Goal: Task Accomplishment & Management: Complete application form

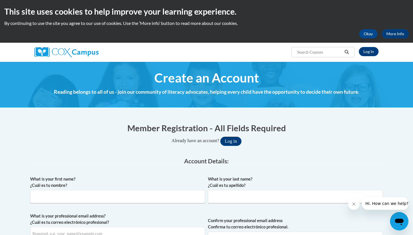
click at [172, 186] on label "What is your first name? ¿Cuál es tu nombre?" at bounding box center [117, 182] width 175 height 13
click at [172, 190] on input "What is your first name? ¿Cuál es tu nombre?" at bounding box center [117, 196] width 175 height 13
click at [171, 198] on input "What is your first name? ¿Cuál es tu nombre?" at bounding box center [117, 196] width 175 height 13
type input "[PERSON_NAME]"
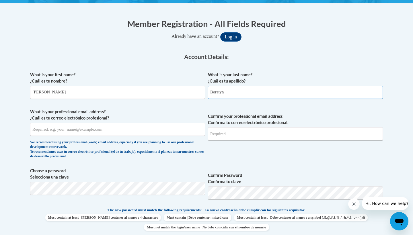
scroll to position [105, 0]
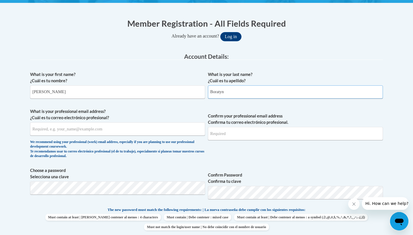
type input "Boratyn"
click at [132, 124] on input "What is your professional email address? ¿Cuál es tu correo electrónico profesi…" at bounding box center [117, 128] width 175 height 13
type input "[EMAIL_ADDRESS][DOMAIN_NAME]"
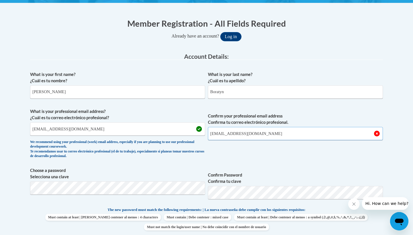
type input "[EMAIL_ADDRESS][DOMAIN_NAME]"
click at [334, 146] on span "Confirm your professional email address Confirma tu correo electrónico profesio…" at bounding box center [295, 134] width 175 height 53
click at [147, 187] on div "What is your first name? ¿Cuál es tu nombre? [PERSON_NAME] What is your last na…" at bounding box center [206, 200] width 353 height 262
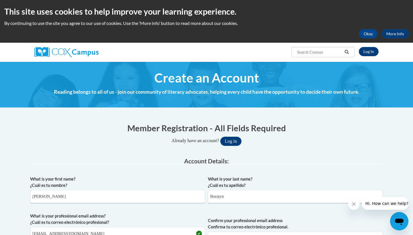
click at [147, 187] on label "What is your first name? ¿Cuál es tu nombre?" at bounding box center [117, 182] width 175 height 13
click at [147, 190] on input "[PERSON_NAME]" at bounding box center [117, 196] width 175 height 13
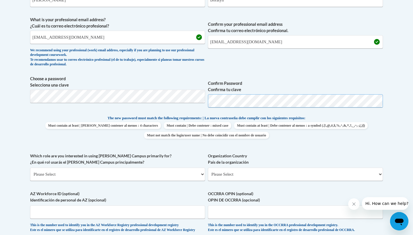
scroll to position [198, 0]
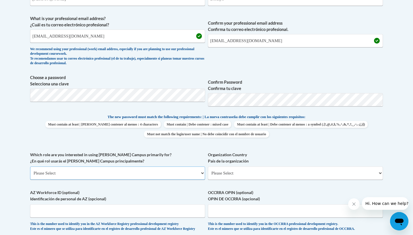
select select "5a18ea06-2b54-4451-96f2-d152daf9eac5"
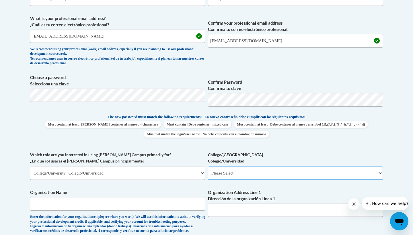
select select "99b32b07-cffc-426c-8bf6-0cd77760d84b"
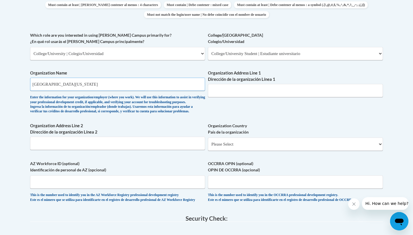
scroll to position [316, 0]
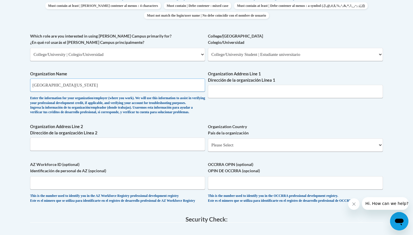
type input "[GEOGRAPHIC_DATA][US_STATE]"
select select "ad49bcad-a171-4b2e-b99c-48b446064914"
select select
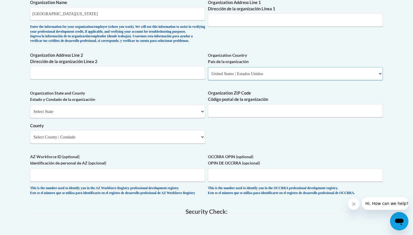
scroll to position [393, 0]
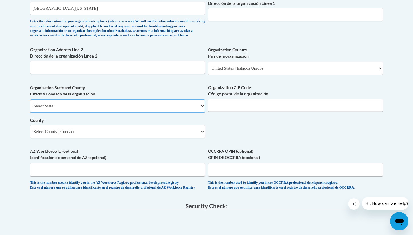
select select "[US_STATE]"
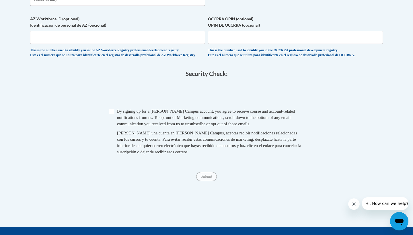
scroll to position [568, 0]
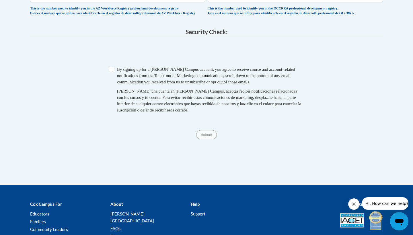
click at [111, 72] on input "Checkbox" at bounding box center [111, 69] width 5 height 5
checkbox input "true"
click at [208, 139] on input "Submit" at bounding box center [206, 134] width 21 height 9
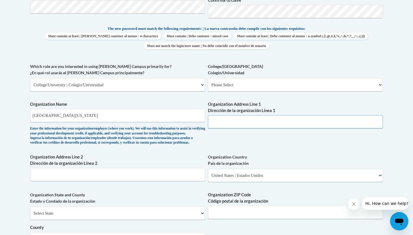
paste input "[STREET_ADDRESS]"
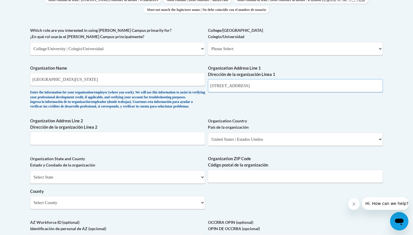
scroll to position [322, 0]
type input "[STREET_ADDRESS]"
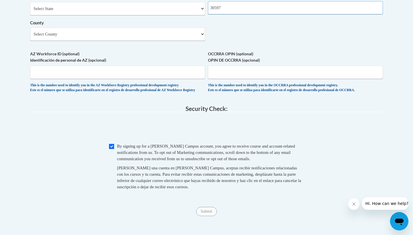
scroll to position [403, 0]
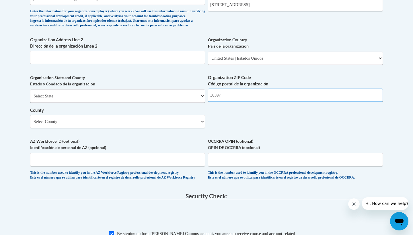
type input "30597"
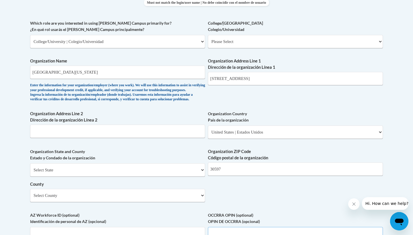
scroll to position [330, 0]
select select "99b32b07-cffc-426c-8bf6-0cd77760d84b"
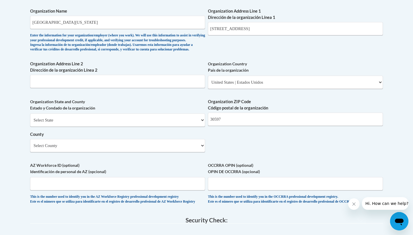
scroll to position [379, 0]
select select "[US_STATE]"
click at [163, 142] on select "County" at bounding box center [117, 146] width 175 height 13
select select "[PERSON_NAME]"
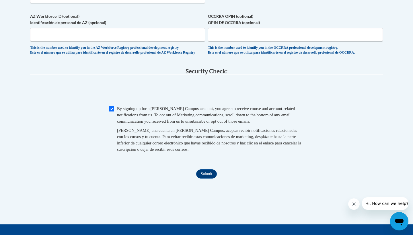
scroll to position [527, 0]
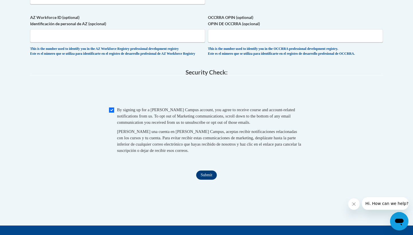
click at [211, 180] on input "Submit" at bounding box center [206, 175] width 21 height 9
